Goal: Navigation & Orientation: Find specific page/section

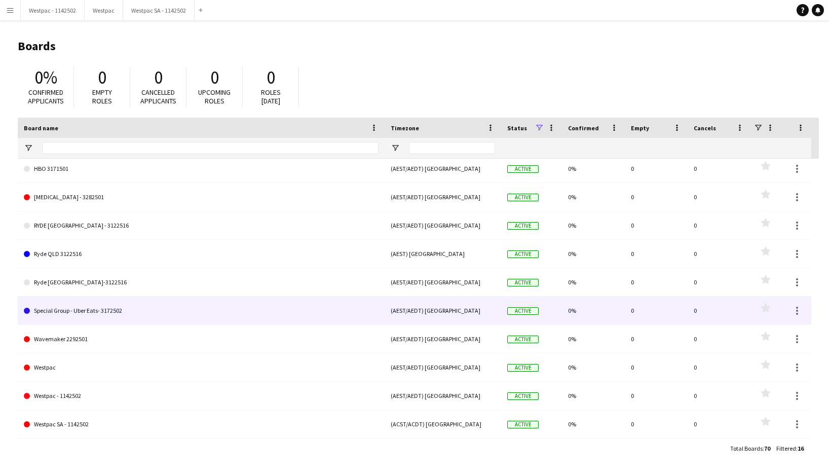
scroll to position [22, 0]
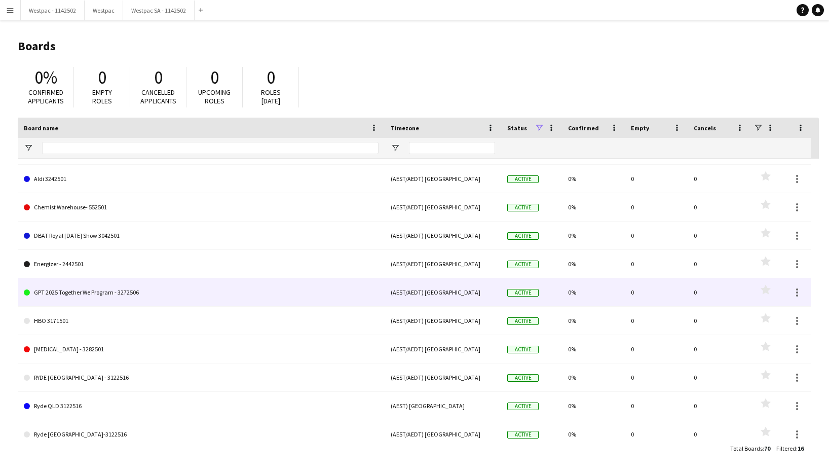
click at [115, 288] on link "GPT 2025 Together We Program - 3272506" at bounding box center [201, 292] width 355 height 28
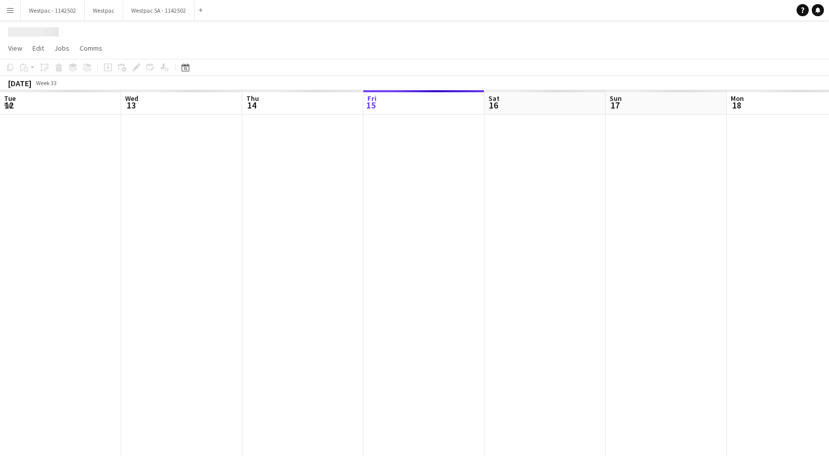
scroll to position [0, 242]
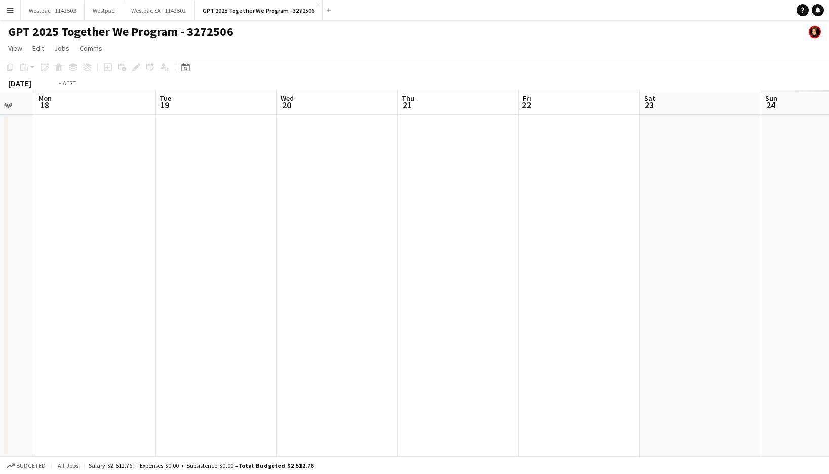
drag, startPoint x: 753, startPoint y: 286, endPoint x: 219, endPoint y: 274, distance: 534.5
click at [184, 274] on app-calendar-viewport "Fri 15 Sat 16 Sun 17 Mon 18 Tue 19 Wed 20 Thu 21 Fri 22 Sat 23 Sun 24 Mon 25 Tu…" at bounding box center [414, 273] width 829 height 367
drag, startPoint x: 669, startPoint y: 288, endPoint x: 601, endPoint y: 291, distance: 67.5
click at [244, 287] on app-calendar-viewport "Mon 18 Tue 19 Wed 20 Thu 21 Fri 22 Sat 23 Sun 24 Mon 25 Tue 26 Wed 27 Thu 28 Fr…" at bounding box center [414, 273] width 829 height 367
drag, startPoint x: 672, startPoint y: 292, endPoint x: 493, endPoint y: 307, distance: 179.1
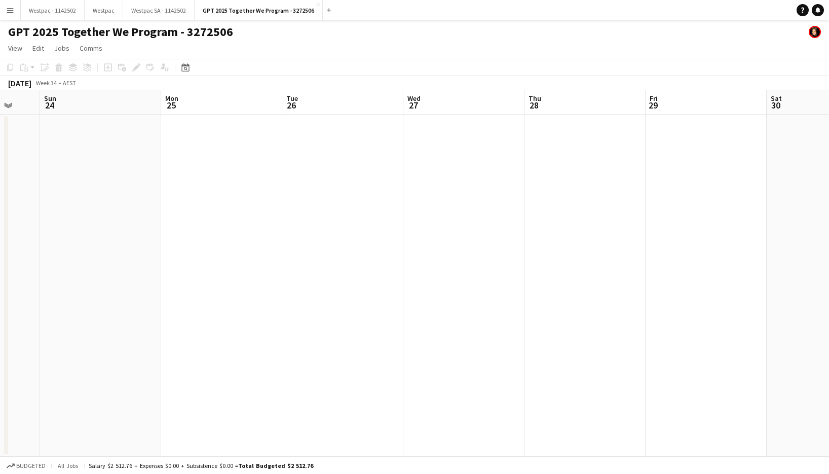
click at [493, 307] on app-calendar-viewport "Thu 21 Fri 22 Sat 23 Sun 24 Mon 25 Tue 26 Wed 27 Thu 28 Fri 29 Sat 30 Sun 31 Mo…" at bounding box center [414, 273] width 829 height 367
click at [7, 4] on button "Menu" at bounding box center [10, 10] width 20 height 20
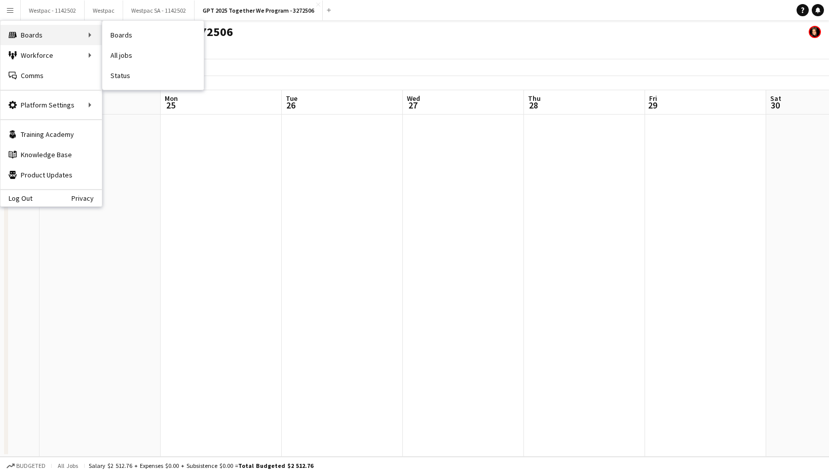
click at [49, 38] on div "Boards Boards" at bounding box center [51, 35] width 101 height 20
click at [113, 30] on link "Boards" at bounding box center [152, 35] width 101 height 20
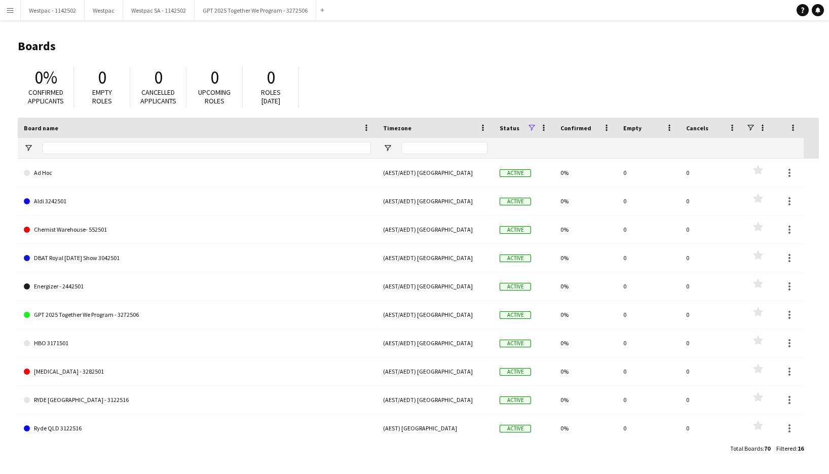
click at [15, 14] on button "Menu" at bounding box center [10, 10] width 20 height 20
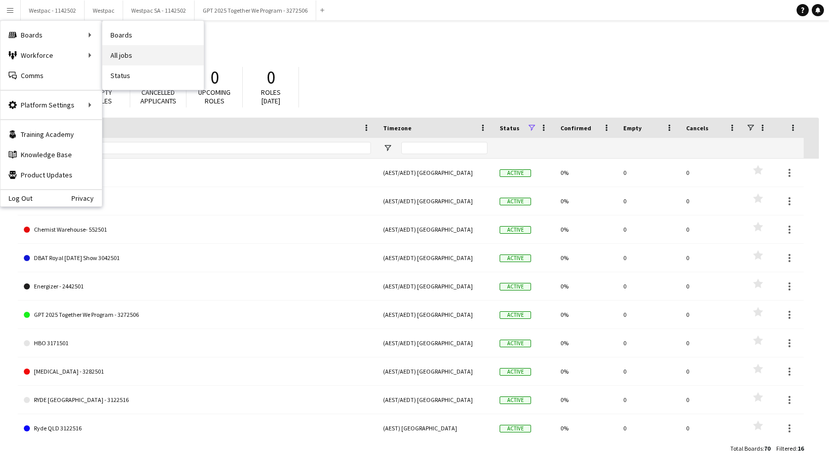
click at [148, 55] on link "All jobs" at bounding box center [152, 55] width 101 height 20
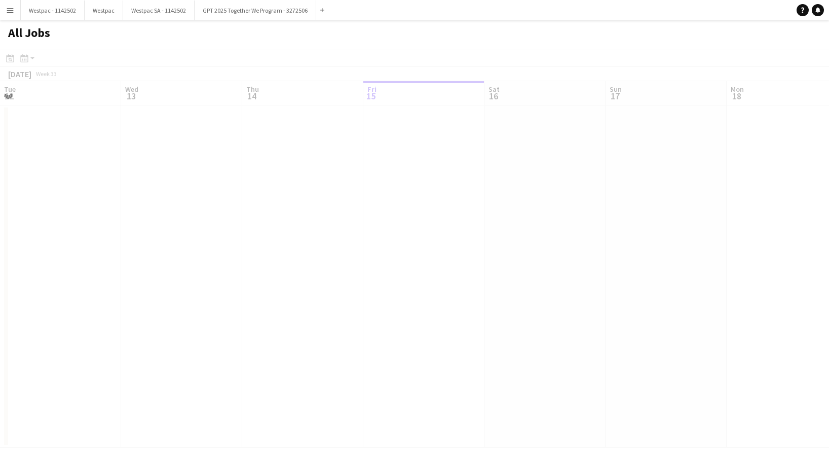
scroll to position [0, 242]
drag, startPoint x: 621, startPoint y: 194, endPoint x: 93, endPoint y: 203, distance: 528.4
click at [93, 203] on app-calendar-viewport "Fri 15 Sat 16 Sun 17 Mon 18 Tue 19 Wed 20 Thu 21 Fri 22 Sat 23 Sun 24 Mon 25 Tu…" at bounding box center [414, 264] width 829 height 367
drag, startPoint x: 589, startPoint y: 257, endPoint x: 298, endPoint y: 250, distance: 291.1
click at [171, 247] on app-all-jobs "All Jobs Date picker [DATE] [DATE] [DATE] M [DATE] T [DATE] W [DATE] T [DATE] F…" at bounding box center [414, 233] width 829 height 427
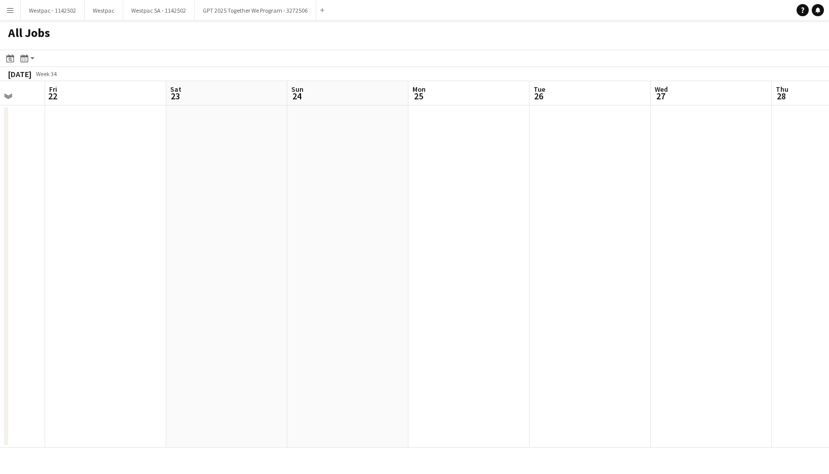
click at [134, 278] on app-all-jobs "All Jobs Date picker [DATE] [DATE] [DATE] M [DATE] T [DATE] W [DATE] T [DATE] F…" at bounding box center [414, 233] width 829 height 427
drag, startPoint x: 618, startPoint y: 274, endPoint x: 348, endPoint y: 273, distance: 269.2
click at [348, 273] on app-calendar-viewport "Fri 22 Sat 23 Sun 24 Mon 25 Tue 26 Wed 27 Thu 28 Fri 29 Sat 30 Sun 31 Mon 1 Tue…" at bounding box center [414, 264] width 829 height 367
